Goal: Task Accomplishment & Management: Use online tool/utility

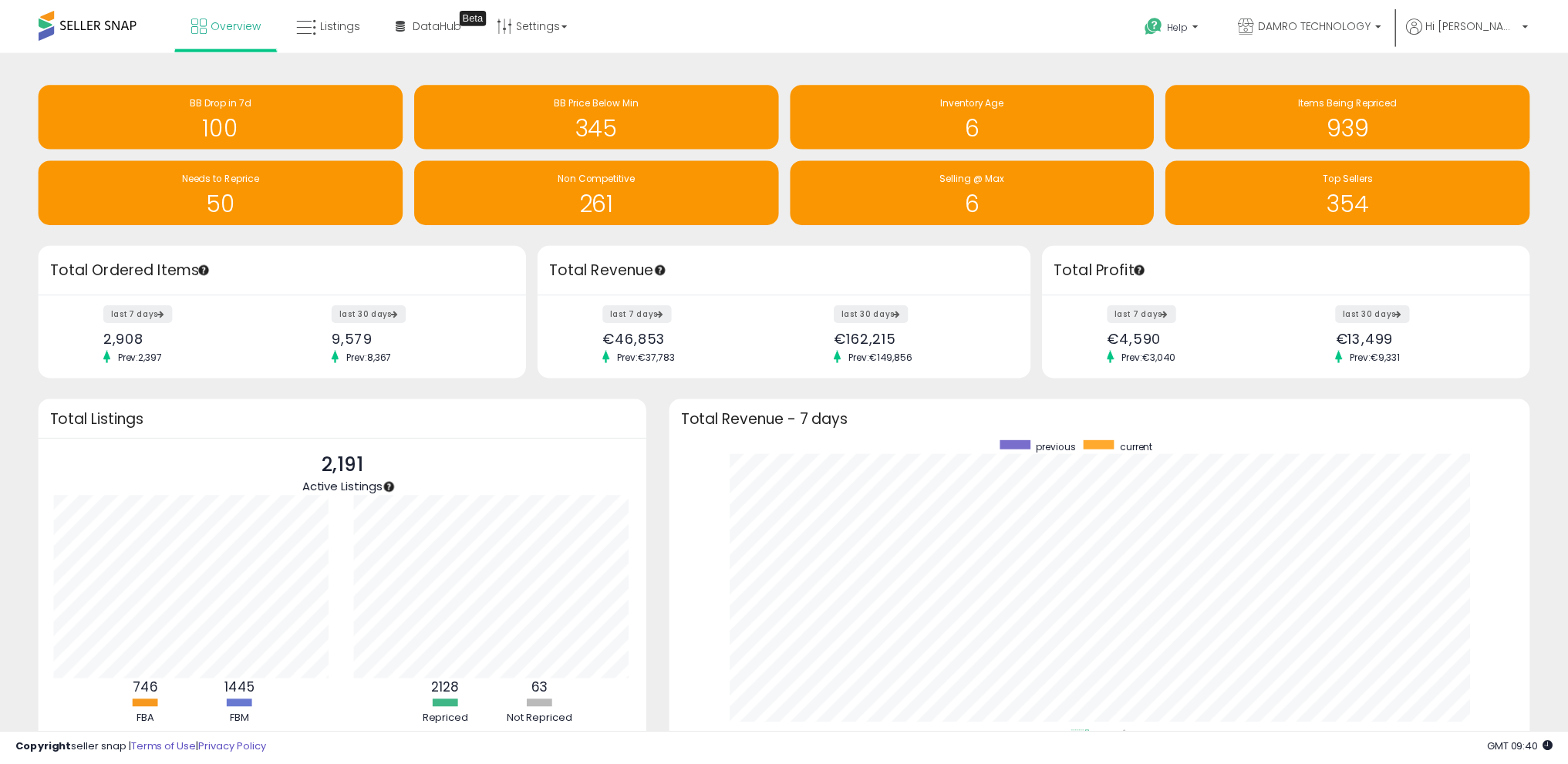
scroll to position [770968, 770611]
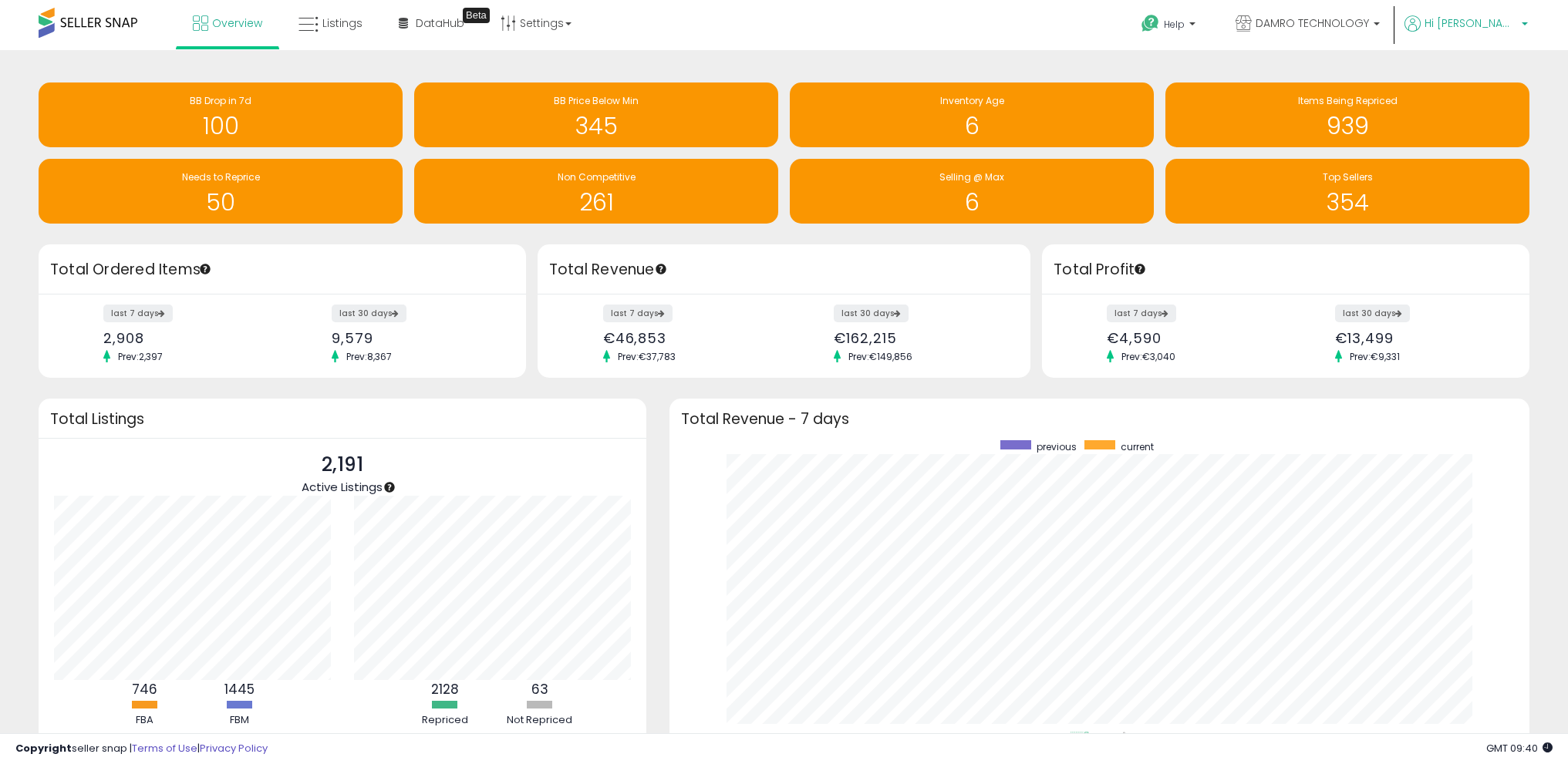
click at [1508, 18] on span "Hi [PERSON_NAME]" at bounding box center [1471, 23] width 93 height 15
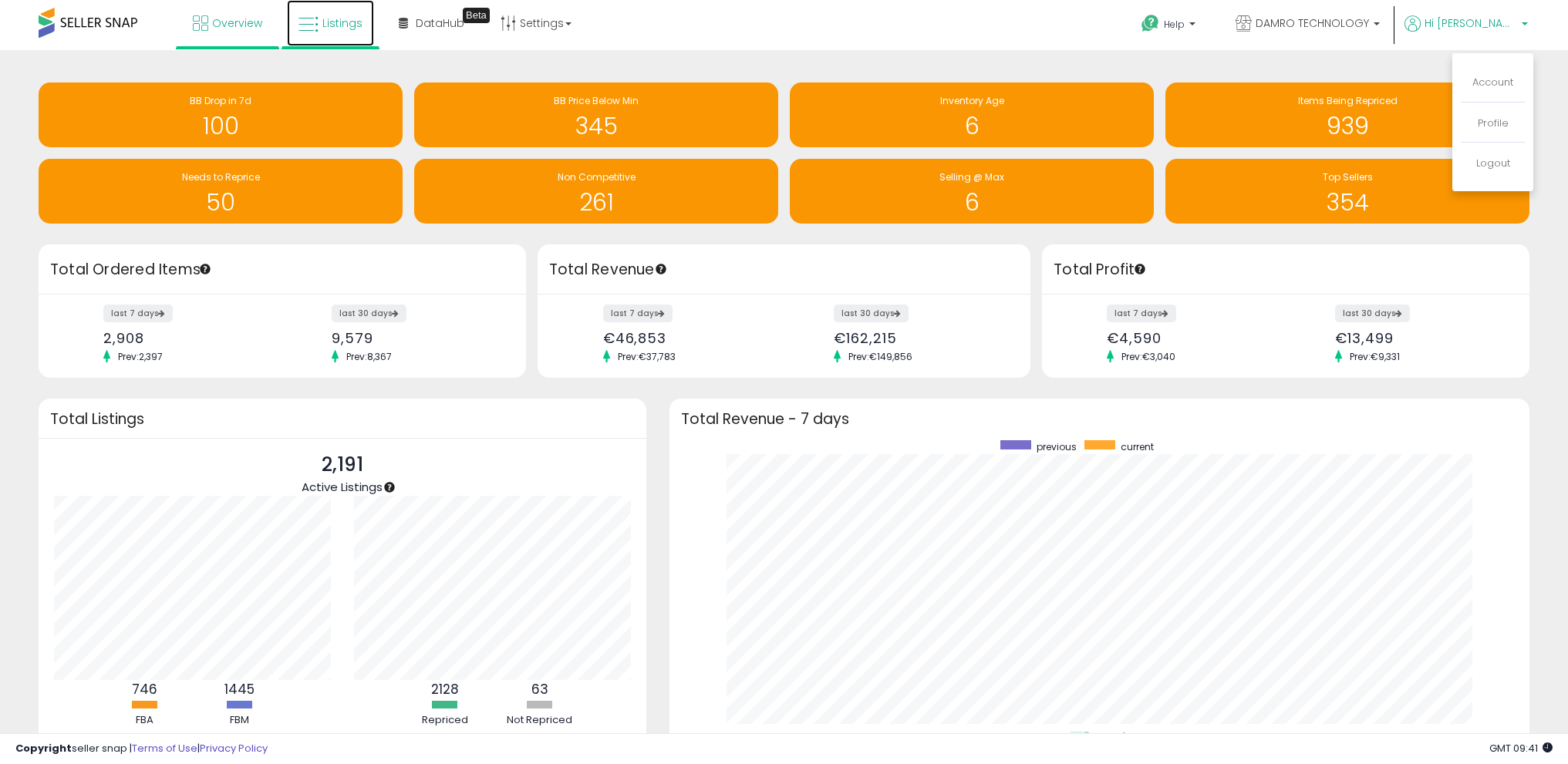
click at [344, 18] on span "Listings" at bounding box center [342, 23] width 40 height 15
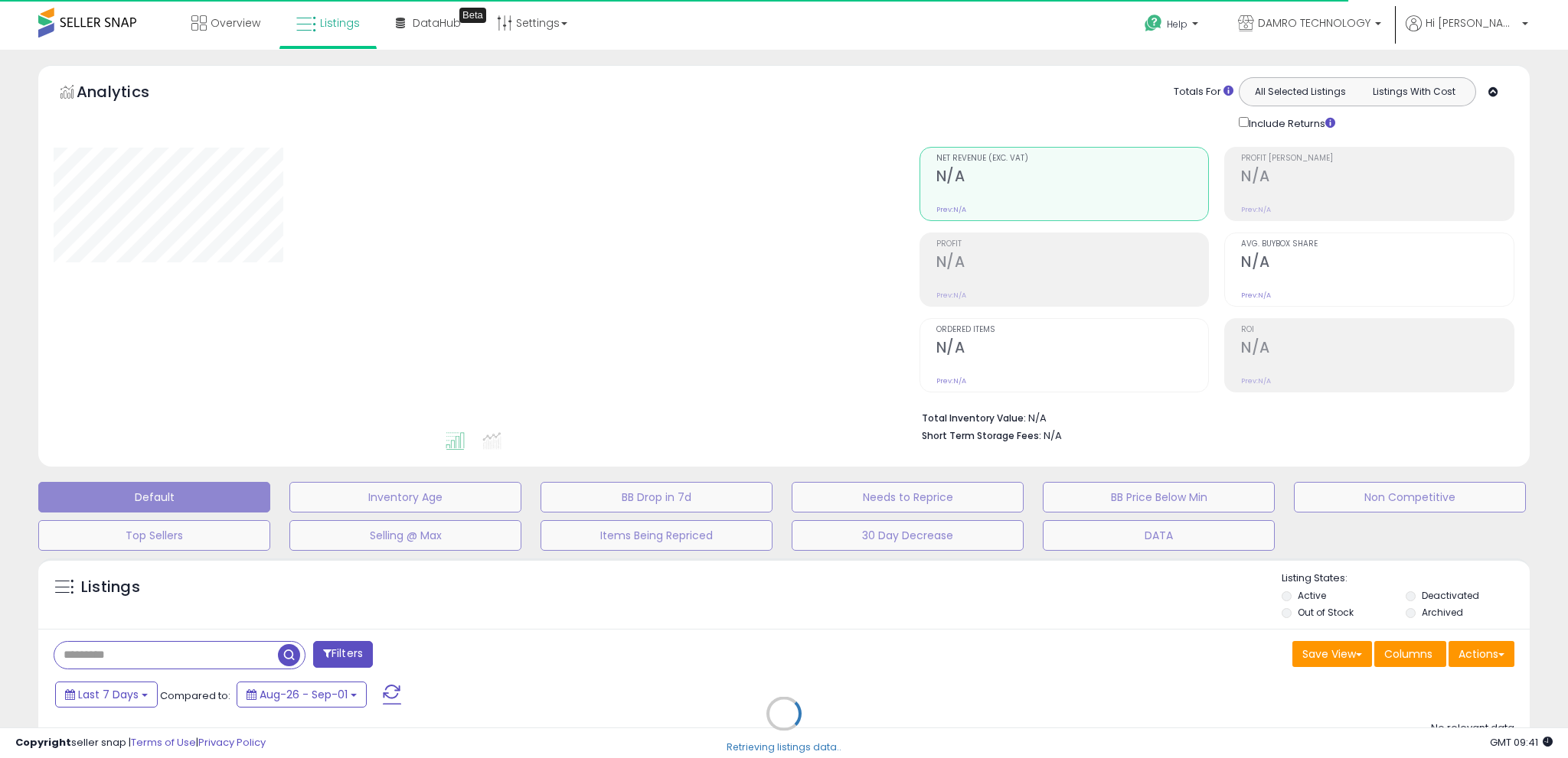
click at [1493, 670] on div "Retrieving listings data.." at bounding box center [784, 725] width 1514 height 349
click at [1483, 654] on div "Retrieving listings data.." at bounding box center [784, 725] width 1514 height 349
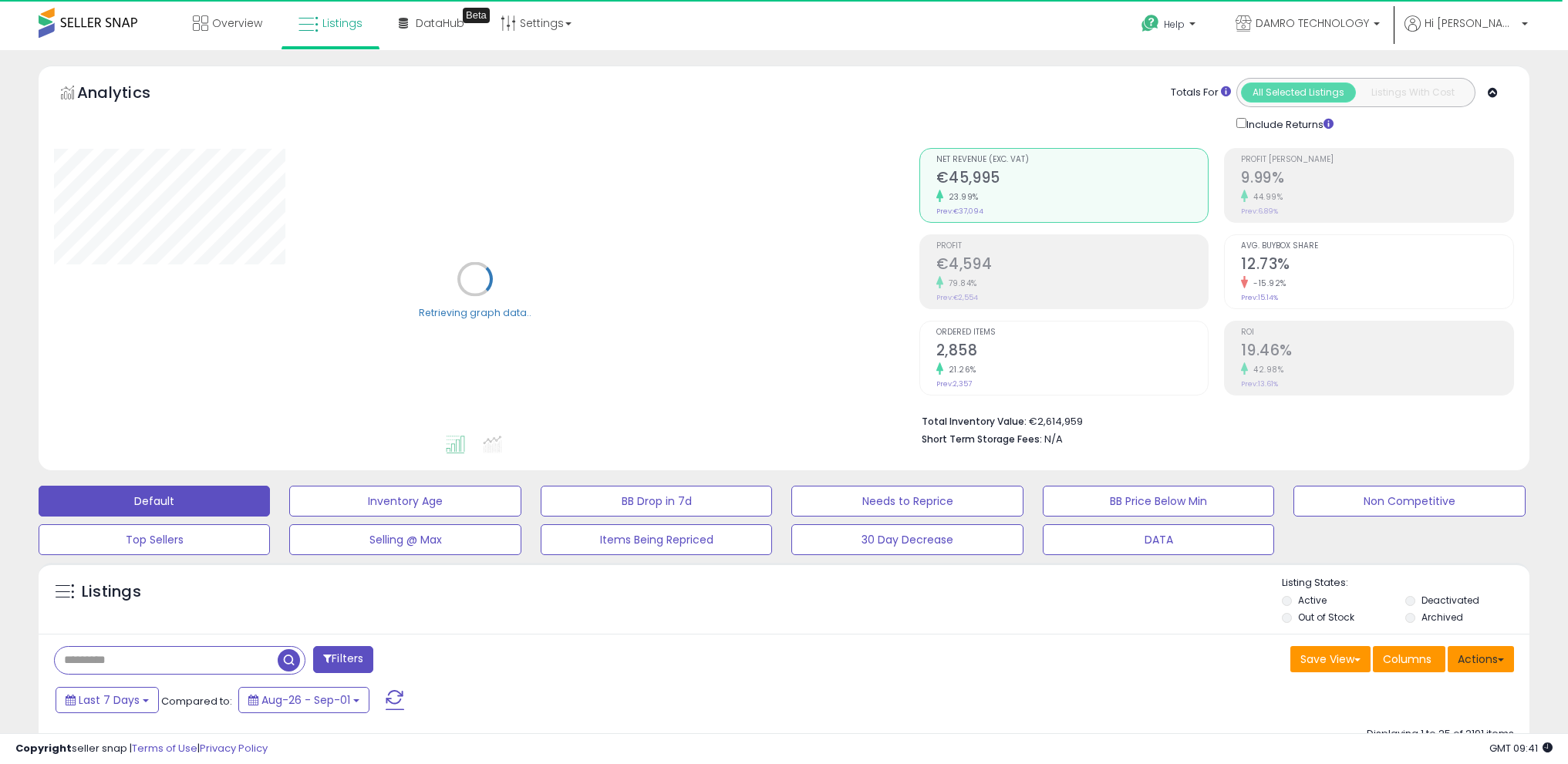
click at [1495, 659] on button "Actions" at bounding box center [1481, 659] width 67 height 26
click at [1448, 691] on link "Import" at bounding box center [1418, 692] width 169 height 24
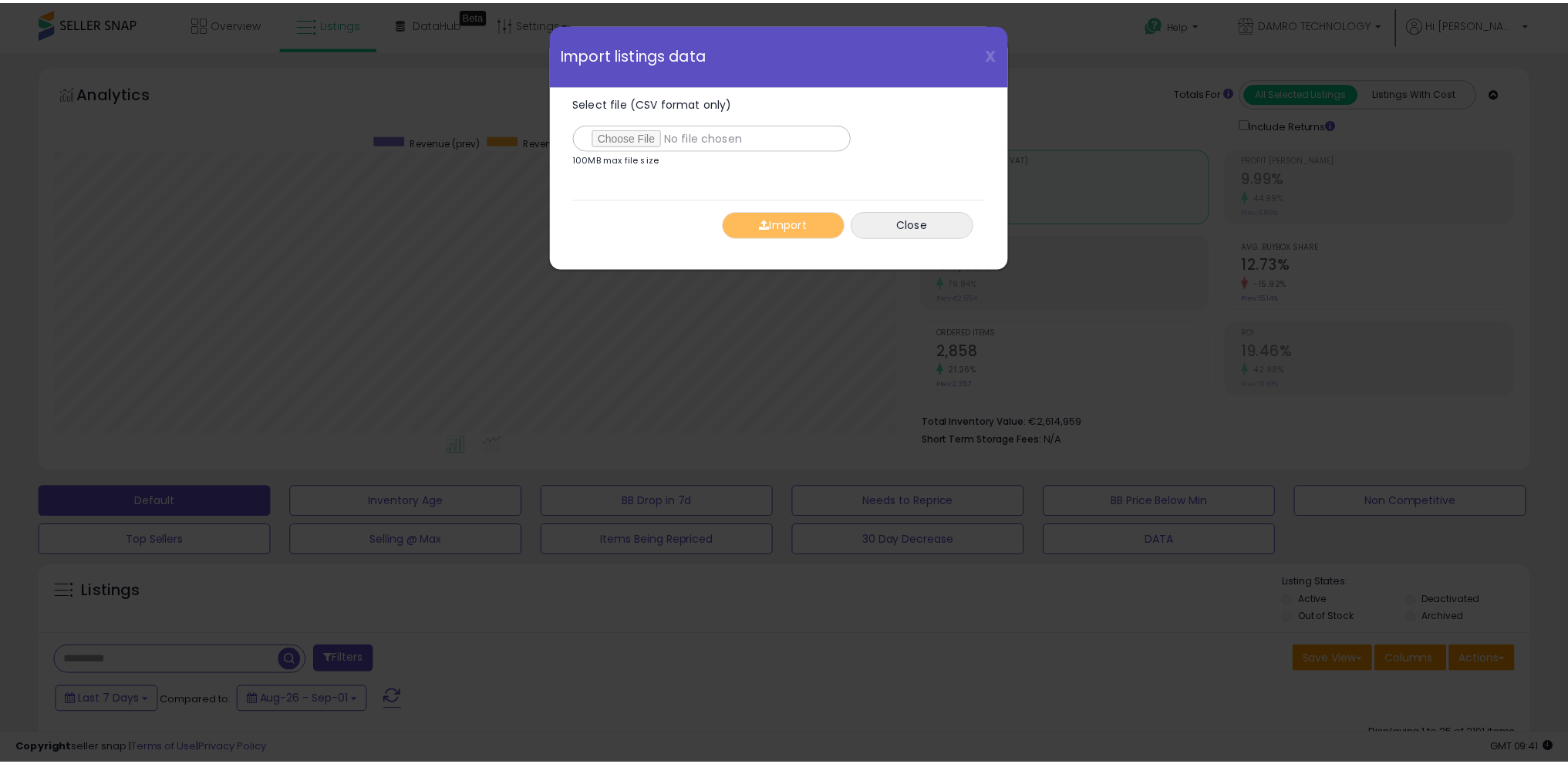
scroll to position [316, 872]
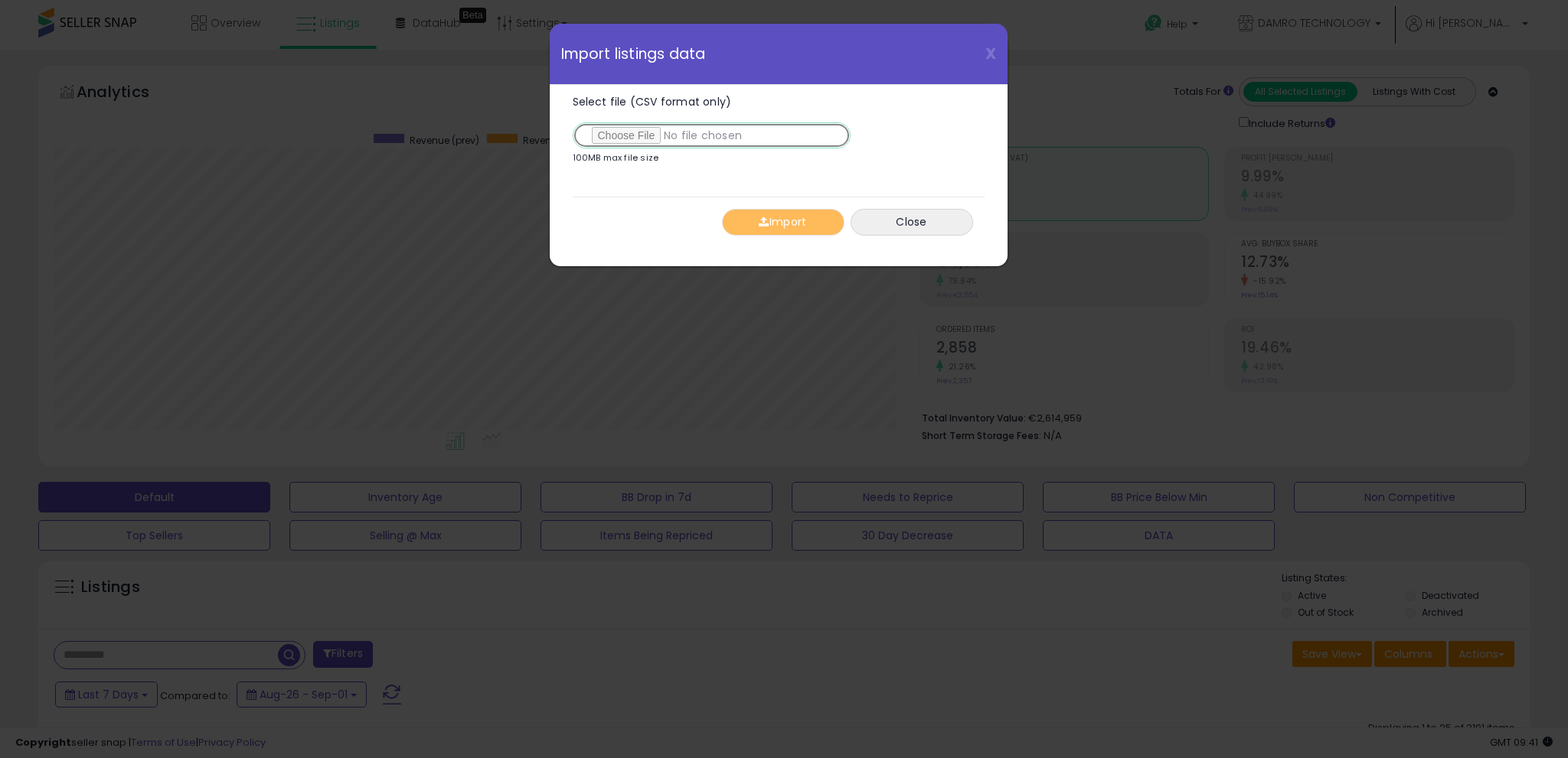
click at [646, 132] on input "Select file (CSV format only)" at bounding box center [712, 135] width 278 height 26
type input "**********"
click at [792, 225] on button "Import" at bounding box center [783, 223] width 122 height 27
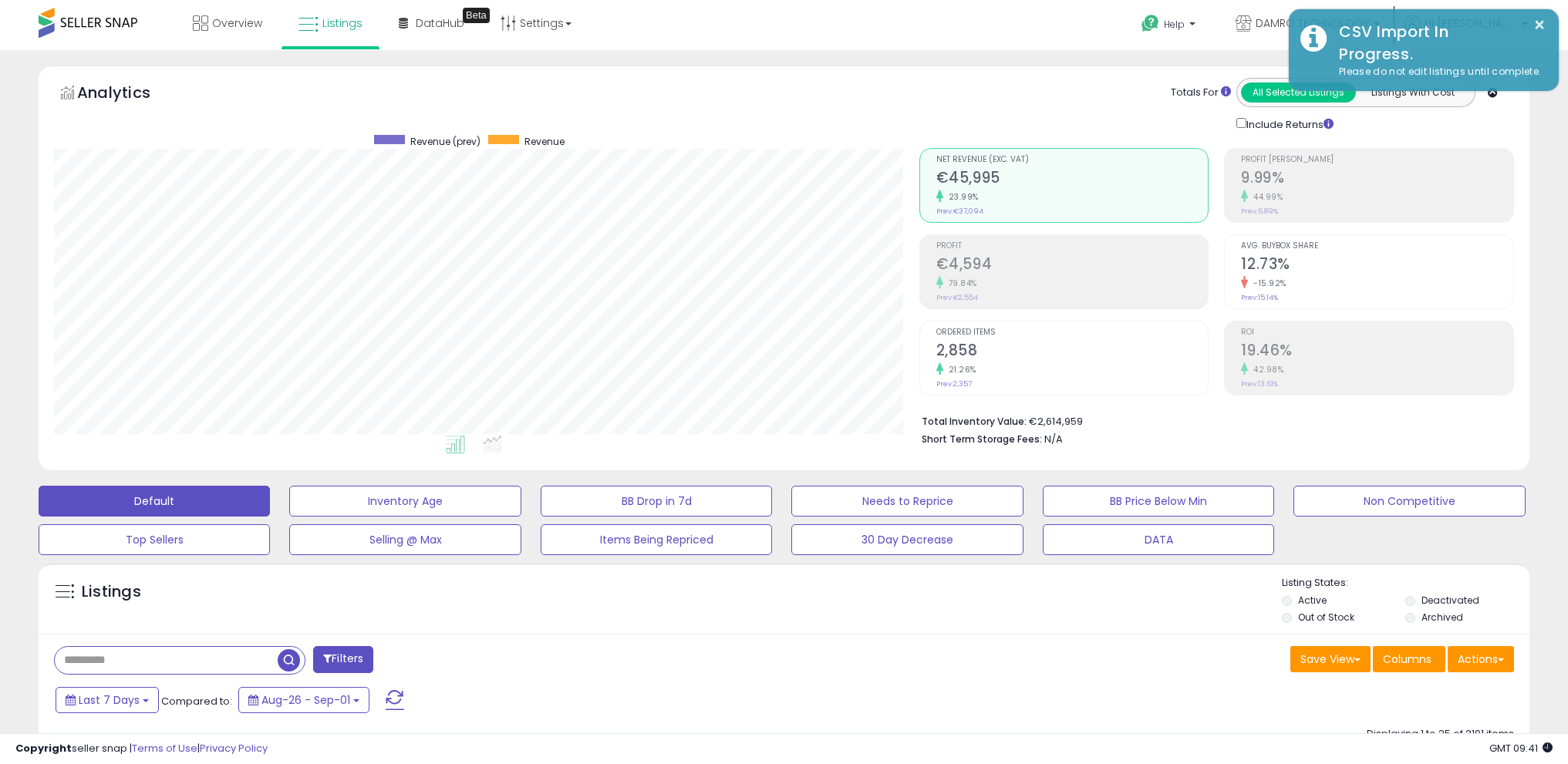
scroll to position [770943, 770575]
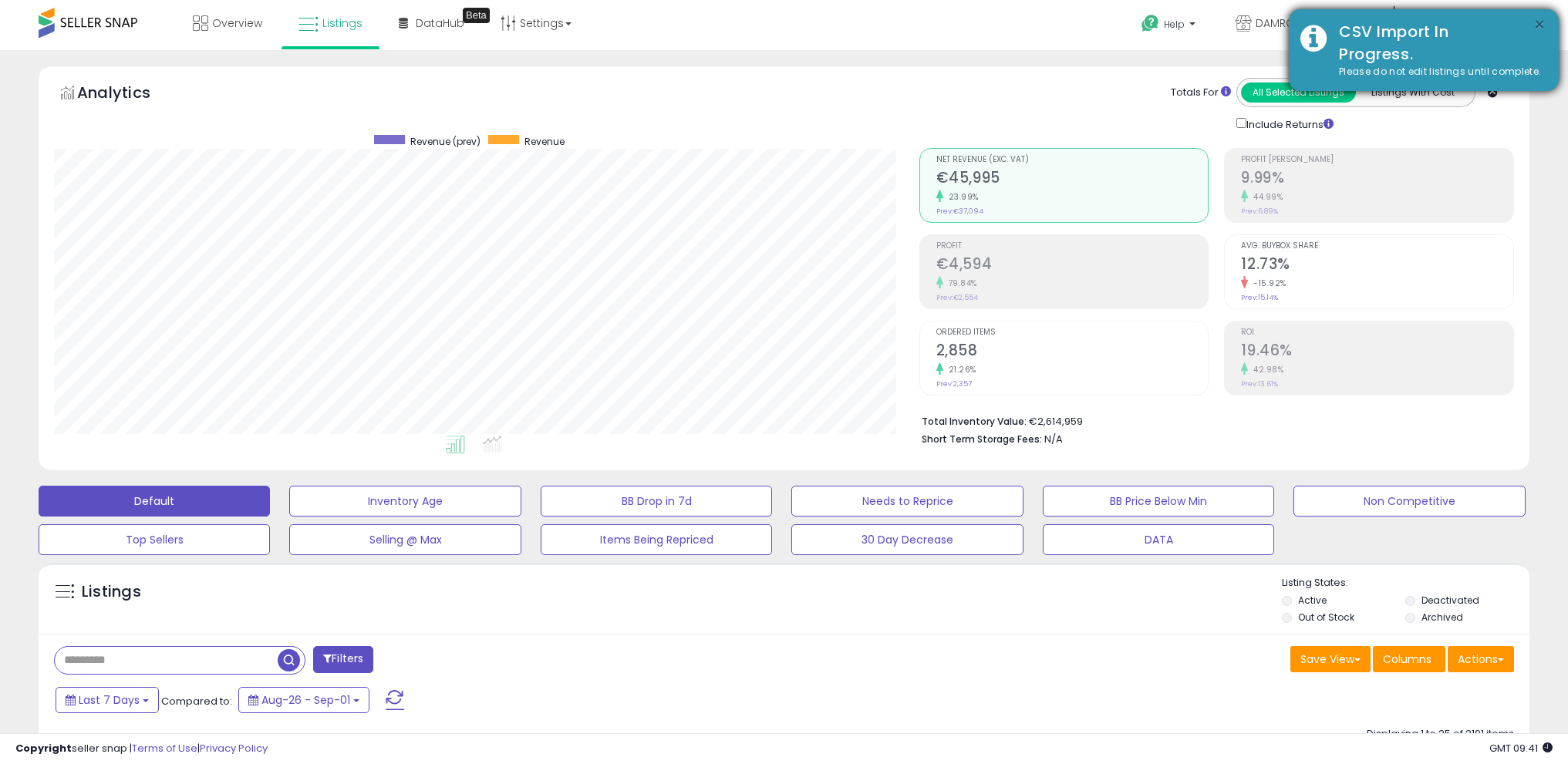
click at [1542, 23] on button "×" at bounding box center [1539, 24] width 13 height 19
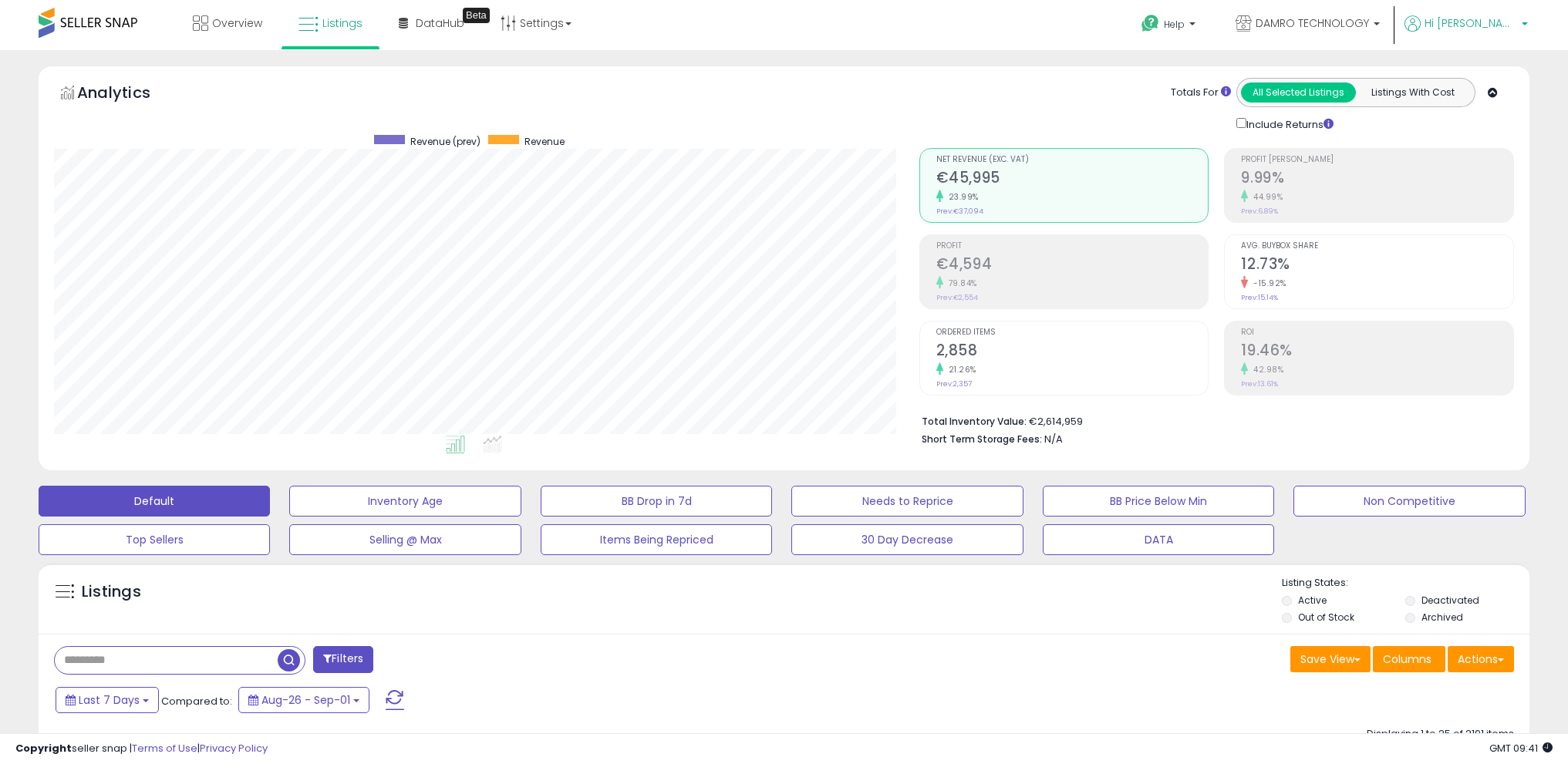
click at [1511, 23] on span "Hi [PERSON_NAME]" at bounding box center [1471, 23] width 93 height 15
click at [1496, 175] on li "Logout" at bounding box center [1493, 164] width 64 height 38
click at [1501, 166] on link "Logout" at bounding box center [1494, 163] width 34 height 14
